Goal: Book appointment/travel/reservation

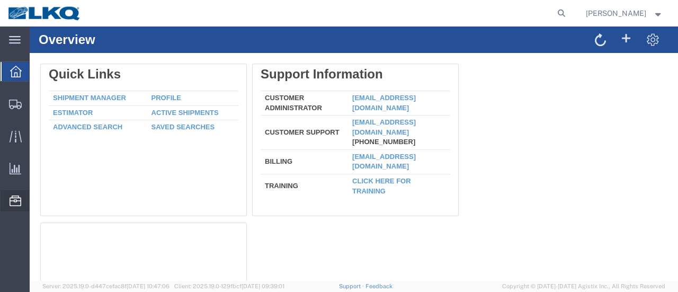
click at [0, 0] on span "Location Appointment" at bounding box center [0, 0] width 0 height 0
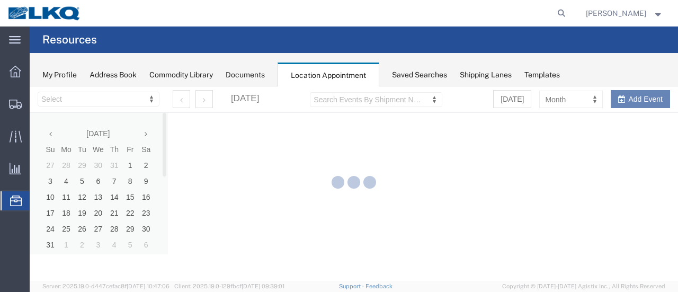
select select "28712"
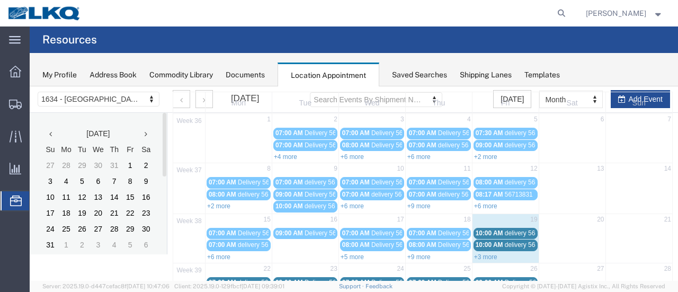
scroll to position [159, 0]
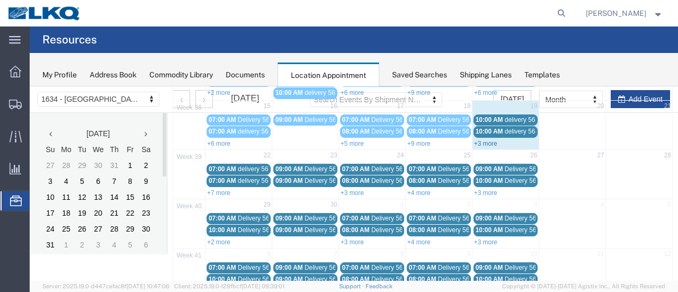
click at [480, 140] on link "+3 more" at bounding box center [485, 143] width 23 height 7
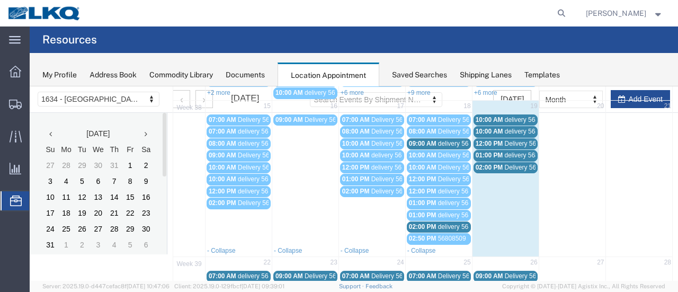
click at [525, 117] on span "delivery 56839349" at bounding box center [529, 119] width 51 height 7
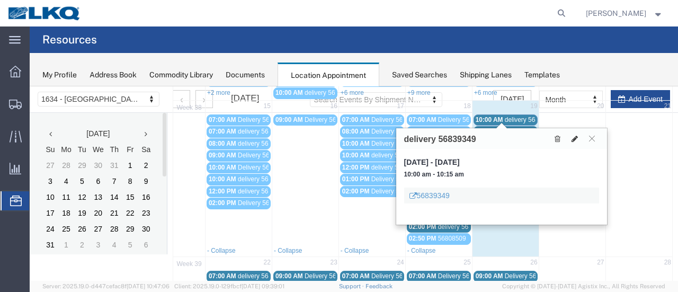
click at [574, 135] on icon at bounding box center [574, 138] width 6 height 7
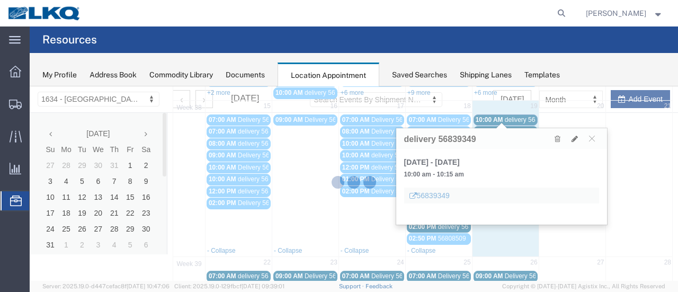
select select "1"
select select
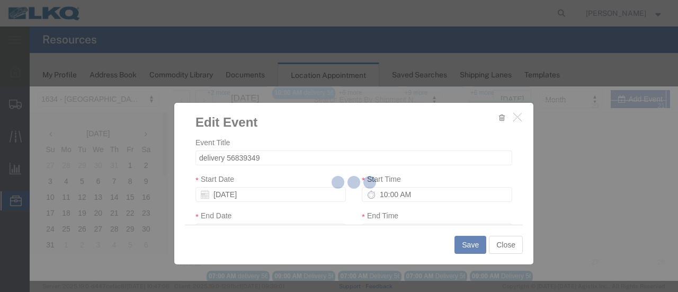
select select
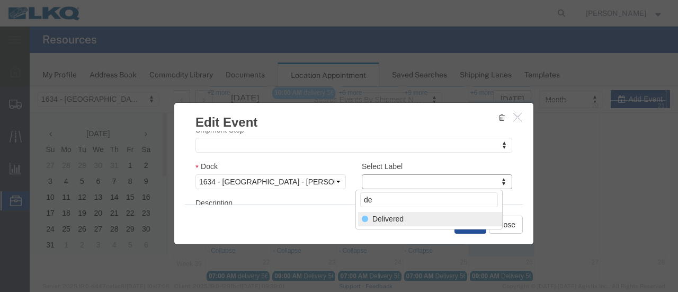
type input "de"
select select "40"
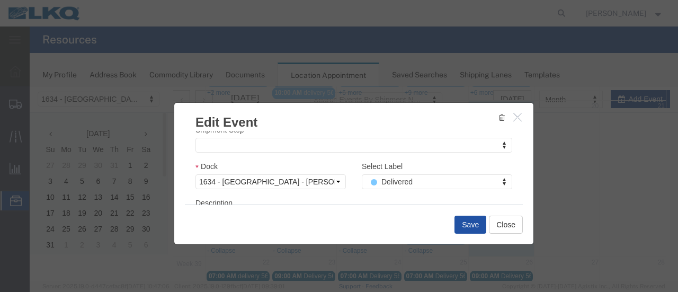
click at [463, 227] on button "Save" at bounding box center [470, 224] width 32 height 18
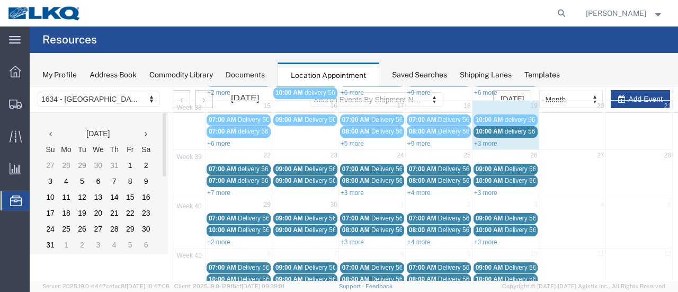
scroll to position [68, 0]
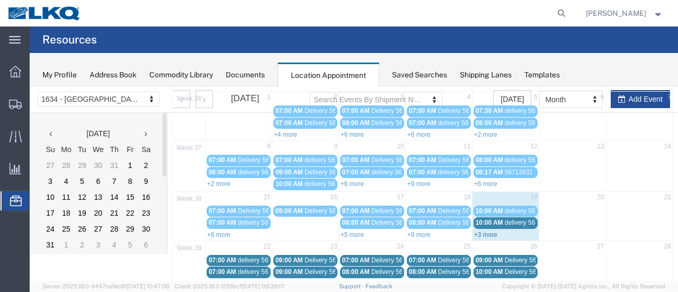
click at [480, 231] on link "+3 more" at bounding box center [485, 234] width 23 height 7
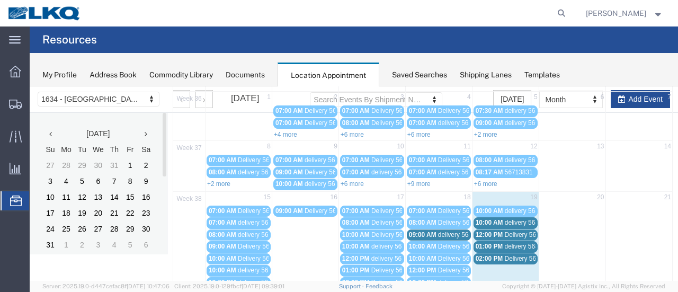
click at [513, 255] on span "Delivery 56684304" at bounding box center [530, 258] width 52 height 7
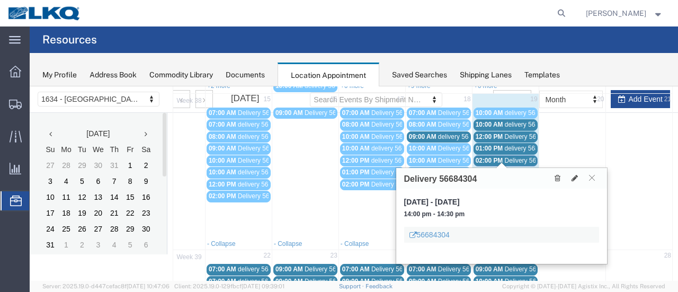
scroll to position [174, 0]
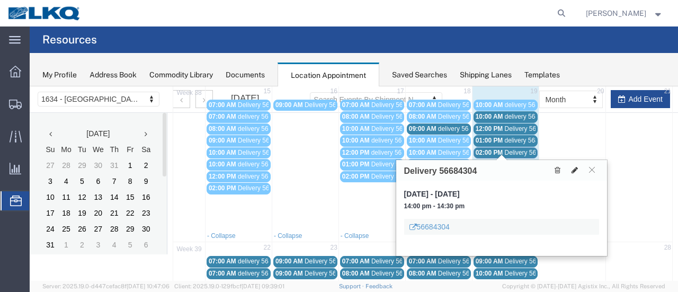
click at [575, 168] on icon at bounding box center [574, 169] width 6 height 7
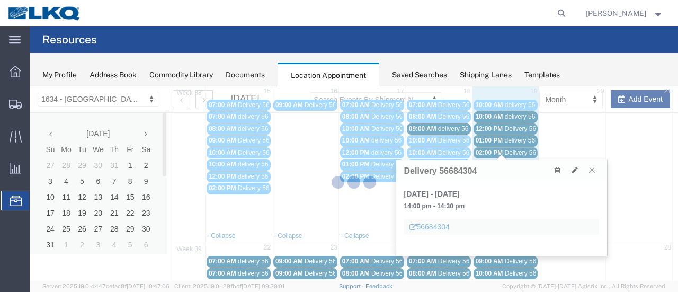
select select "100"
select select "1"
select select
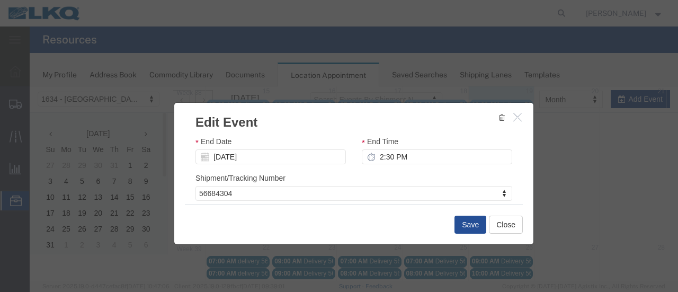
scroll to position [159, 0]
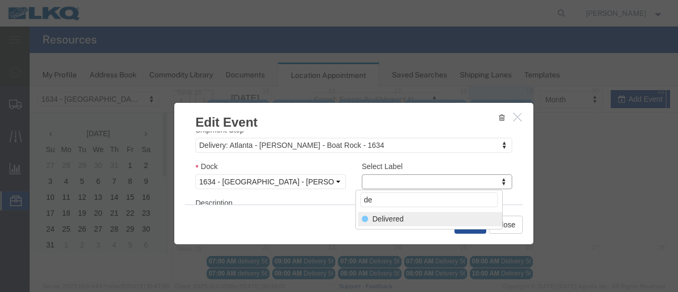
type input "de"
select select "40"
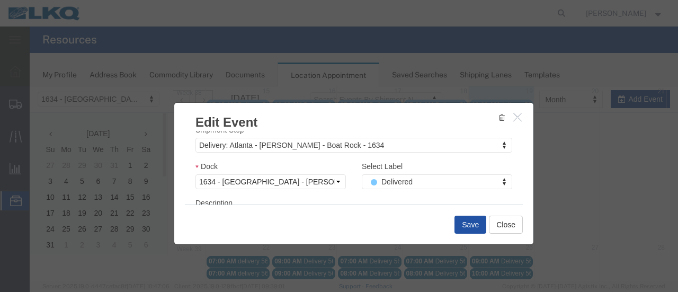
click at [470, 225] on button "Save" at bounding box center [470, 224] width 32 height 18
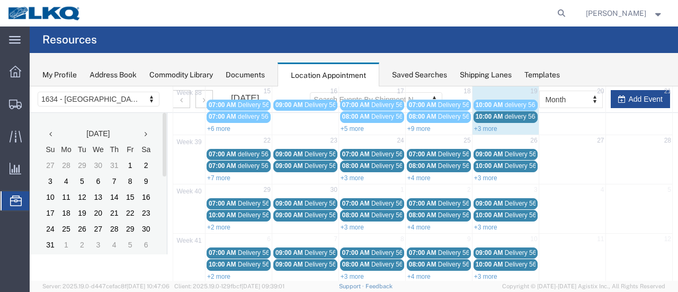
scroll to position [68, 0]
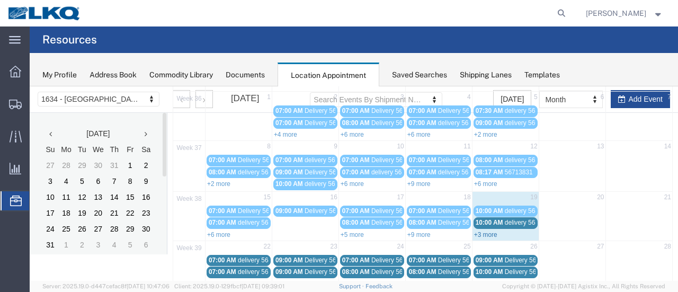
click at [482, 231] on link "+3 more" at bounding box center [485, 234] width 23 height 7
